Goal: Check status: Check status

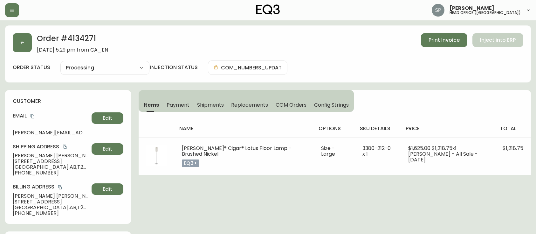
select select "PROCESSING"
click at [13, 11] on icon "button" at bounding box center [12, 10] width 4 height 3
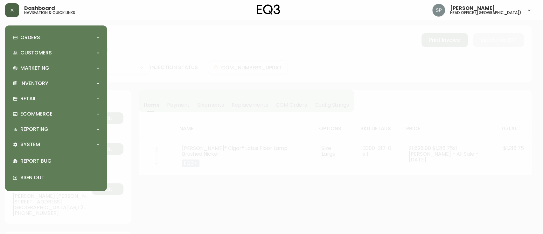
click at [30, 30] on div "Orders Order Search Kona Kart Swatch Requests Customers Customer Search Marketi…" at bounding box center [56, 107] width 102 height 165
click at [31, 35] on p "Orders" at bounding box center [30, 37] width 20 height 7
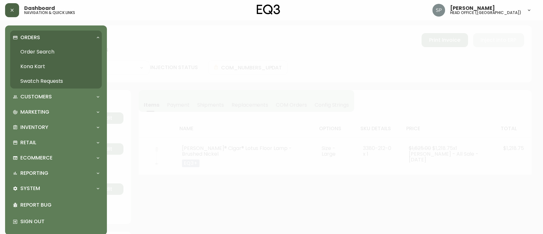
click at [34, 48] on link "Order Search" at bounding box center [56, 52] width 92 height 15
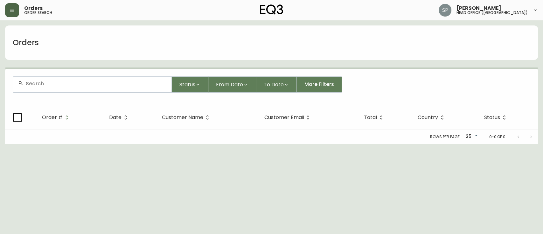
click at [49, 78] on div at bounding box center [92, 85] width 158 height 16
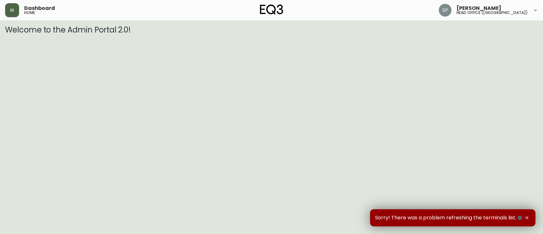
click at [9, 10] on button "button" at bounding box center [12, 10] width 14 height 14
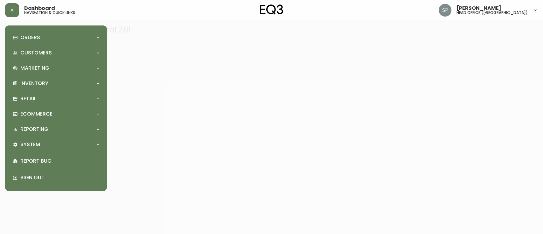
click at [31, 31] on div "Orders" at bounding box center [56, 38] width 92 height 14
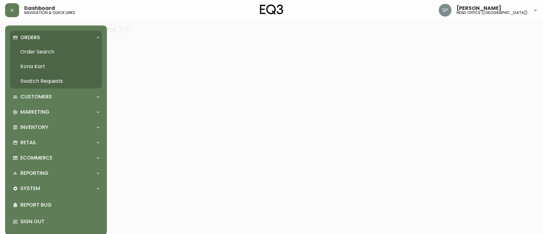
click at [37, 49] on link "Order Search" at bounding box center [56, 52] width 92 height 15
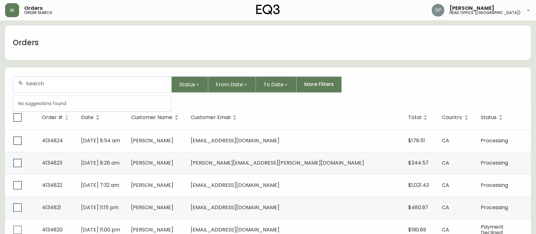
click at [71, 85] on input "text" at bounding box center [96, 83] width 141 height 6
paste input "4134220"
type input "4134220"
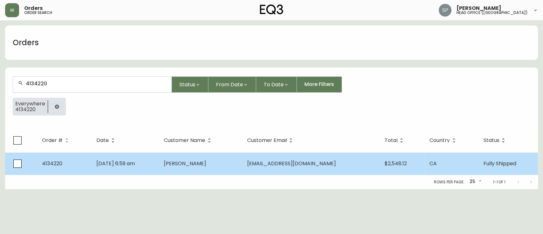
click at [149, 162] on td "[DATE] 6:59 am" at bounding box center [125, 163] width 68 height 22
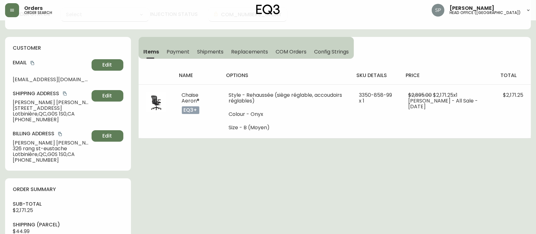
type input "Fully Shipped"
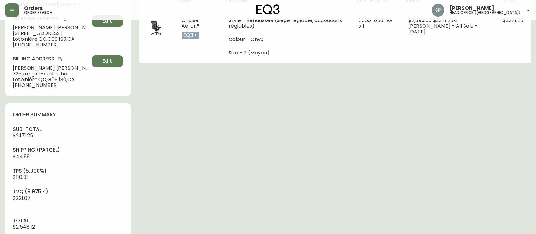
select select "FULLY_SHIPPED"
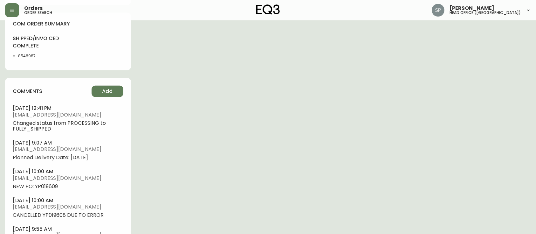
scroll to position [389, 0]
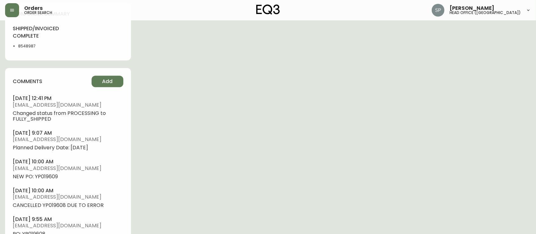
click at [55, 177] on span "NEW PO: YP019609" at bounding box center [68, 177] width 111 height 6
copy span "YP019609"
